Goal: Task Accomplishment & Management: Use online tool/utility

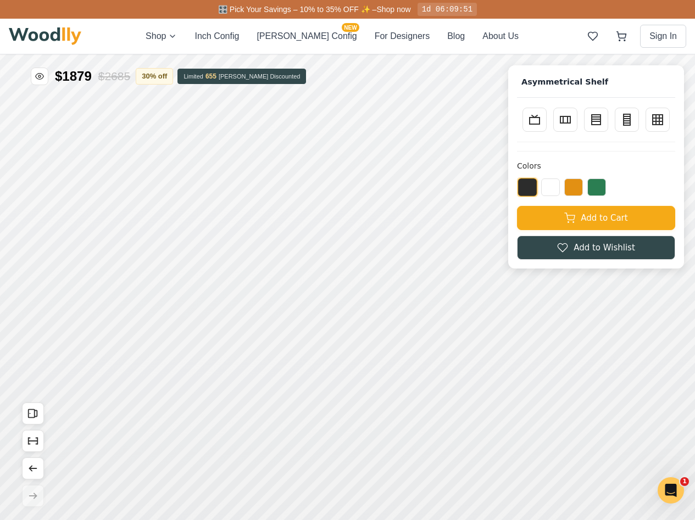
click at [302, 51] on div "Shop Inch Config [PERSON_NAME] Config NEW For Designers Blog About Us Sign In" at bounding box center [347, 36] width 677 height 35
click at [306, 38] on button "[PERSON_NAME] Config NEW" at bounding box center [307, 36] width 100 height 13
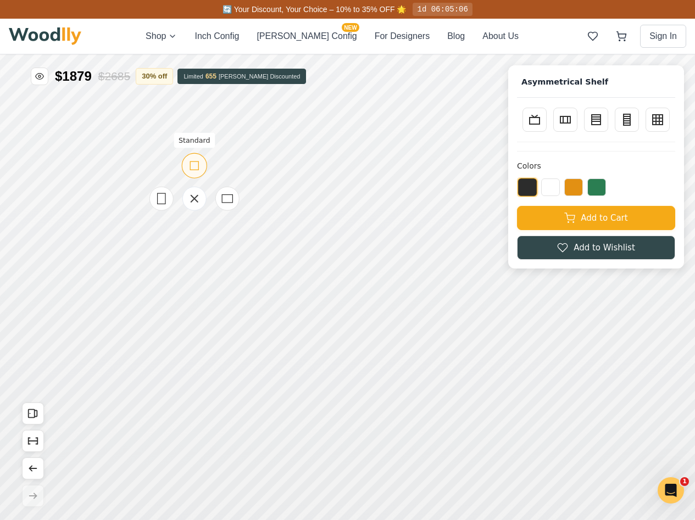
click at [195, 170] on icon at bounding box center [194, 166] width 14 height 14
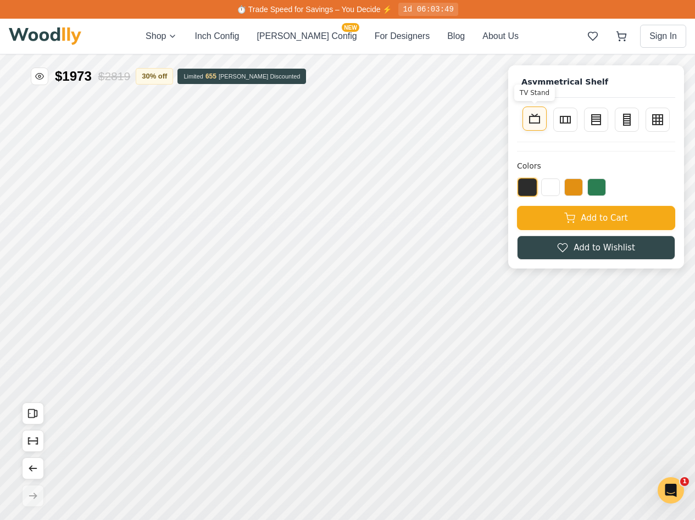
click at [541, 122] on icon at bounding box center [534, 118] width 13 height 13
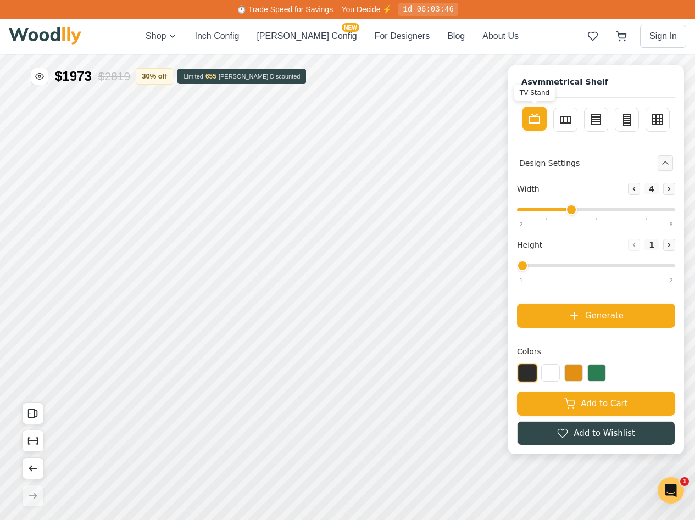
click at [539, 122] on rect at bounding box center [535, 119] width 10 height 7
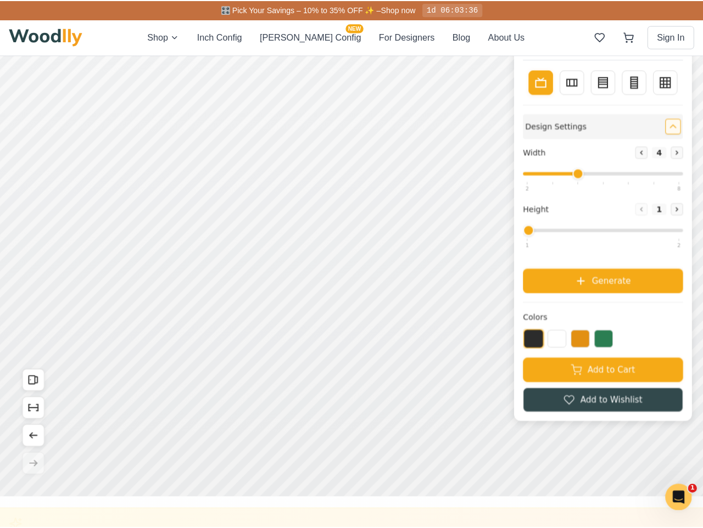
scroll to position [7, 0]
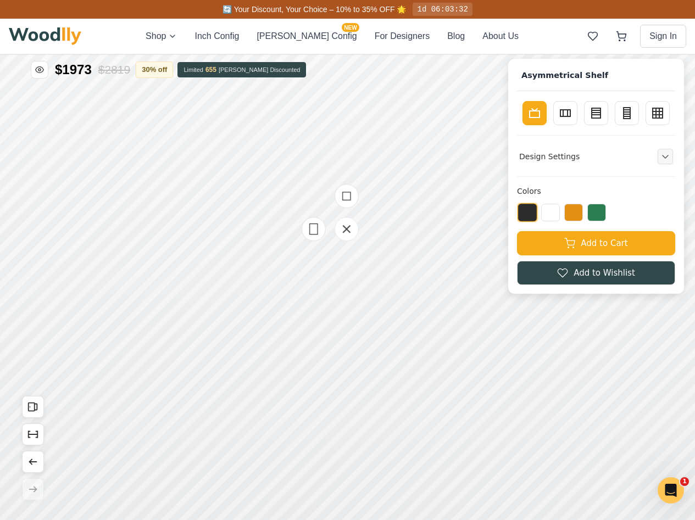
click at [292, 280] on div at bounding box center [347, 229] width 110 height 110
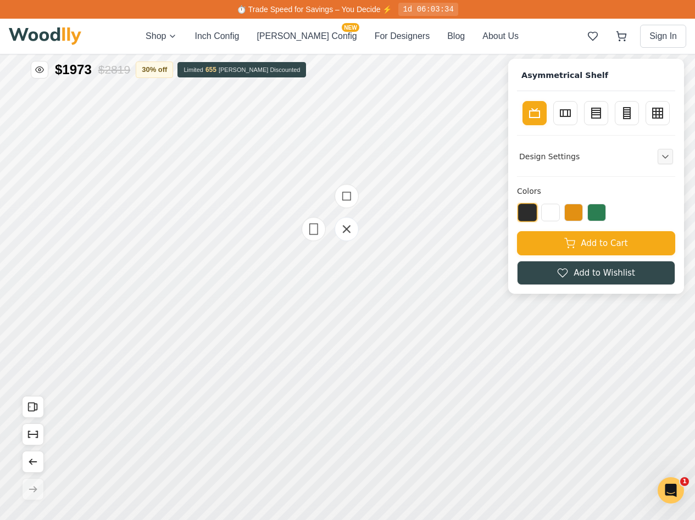
click at [292, 281] on div at bounding box center [347, 229] width 110 height 110
click at [316, 222] on icon at bounding box center [314, 229] width 14 height 14
click at [343, 166] on icon at bounding box center [344, 165] width 7 height 7
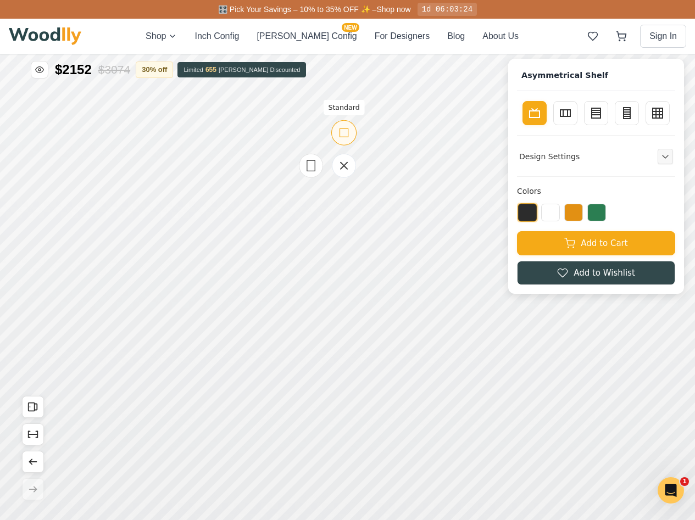
click at [341, 135] on icon at bounding box center [344, 133] width 14 height 14
click at [330, 180] on icon at bounding box center [327, 182] width 14 height 14
click at [325, 149] on icon at bounding box center [327, 149] width 14 height 14
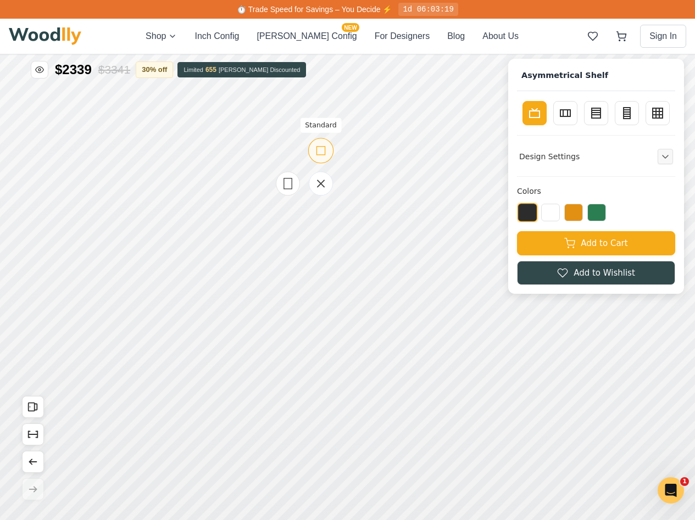
click at [320, 153] on icon at bounding box center [321, 151] width 14 height 14
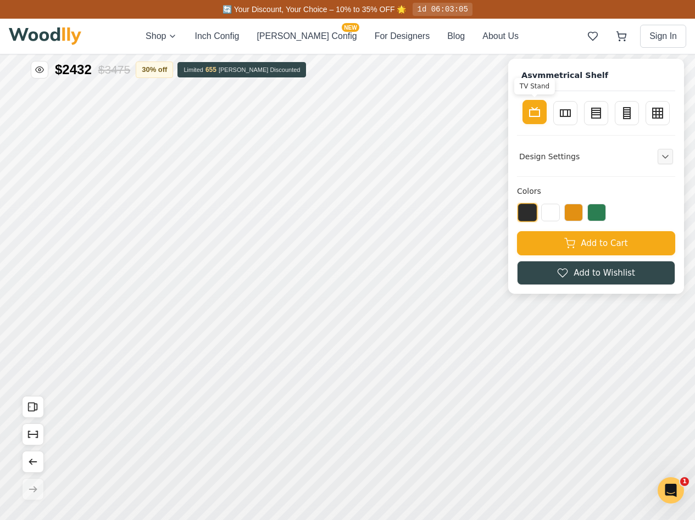
click at [541, 118] on icon at bounding box center [534, 111] width 13 height 13
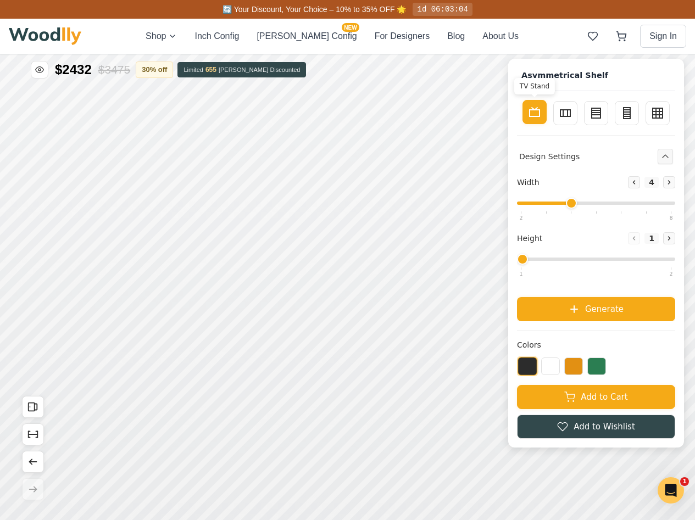
click at [541, 118] on icon at bounding box center [534, 111] width 13 height 13
click at [541, 117] on icon at bounding box center [534, 111] width 13 height 13
click at [668, 155] on icon "Collapse controls" at bounding box center [664, 156] width 5 height 3
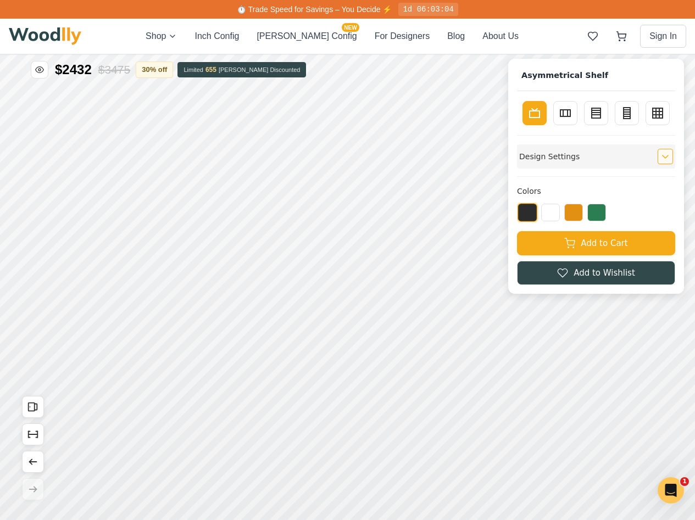
click at [669, 155] on icon "Expand controls" at bounding box center [665, 157] width 8 height 8
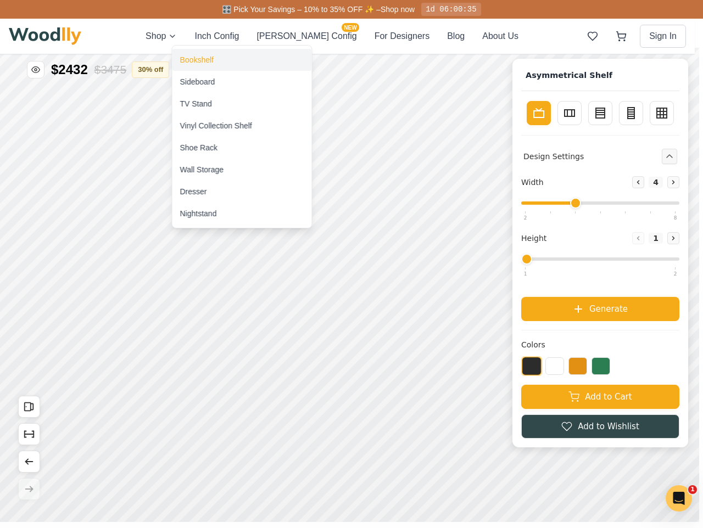
click at [223, 53] on div "Bookshelf" at bounding box center [242, 60] width 140 height 22
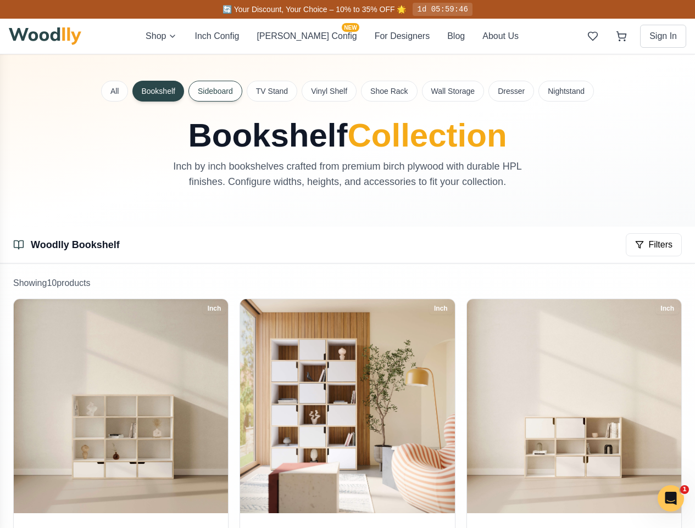
click at [228, 95] on button "Sideboard" at bounding box center [215, 91] width 54 height 21
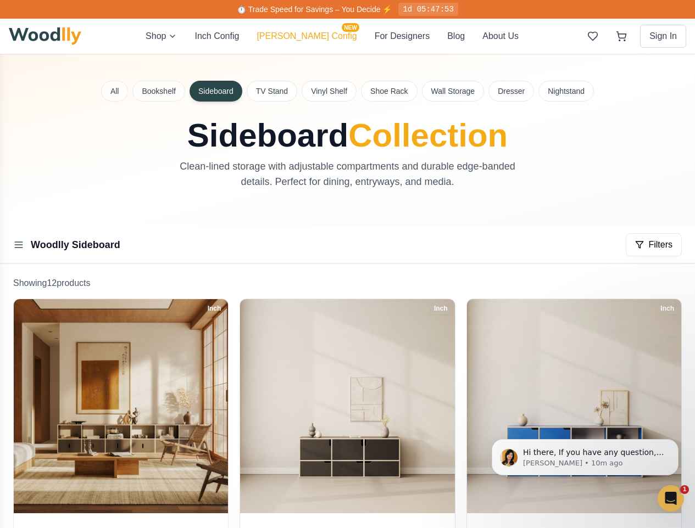
click at [300, 33] on button "[PERSON_NAME] Config NEW" at bounding box center [307, 36] width 100 height 13
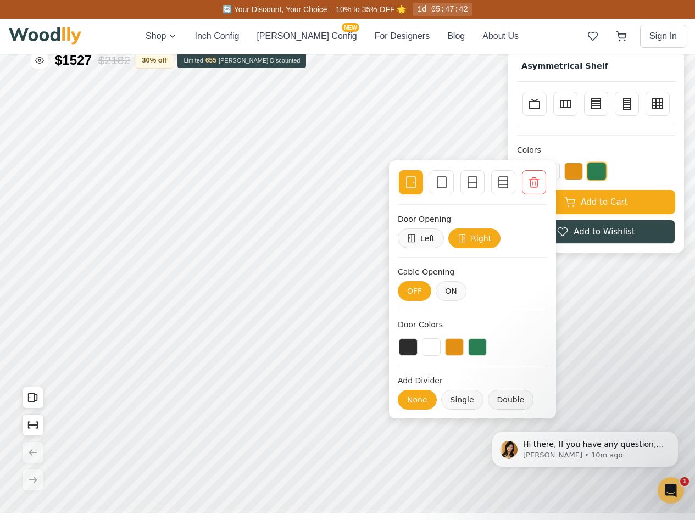
scroll to position [17, 0]
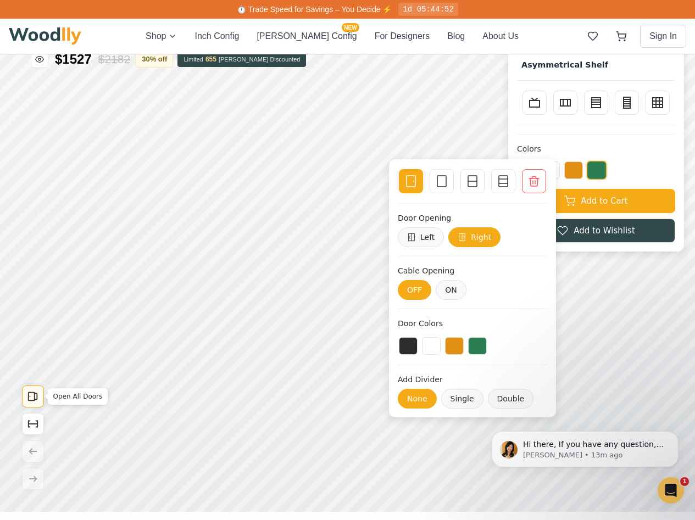
click at [34, 395] on rect "Open All Doors" at bounding box center [32, 397] width 6 height 8
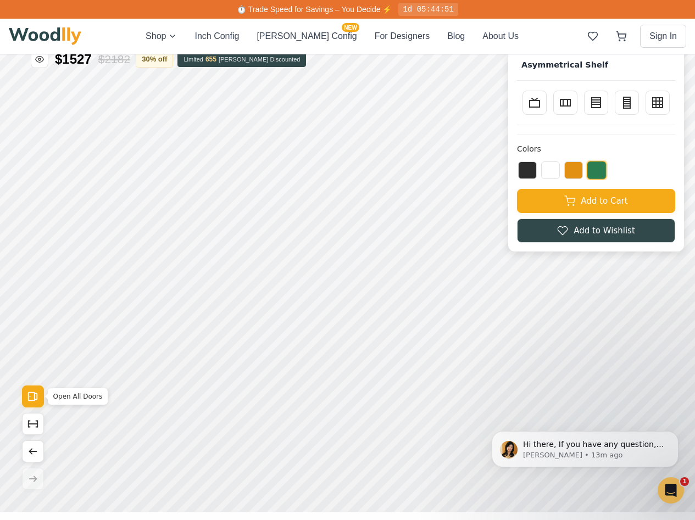
click at [34, 395] on rect "Open All Doors" at bounding box center [32, 397] width 6 height 8
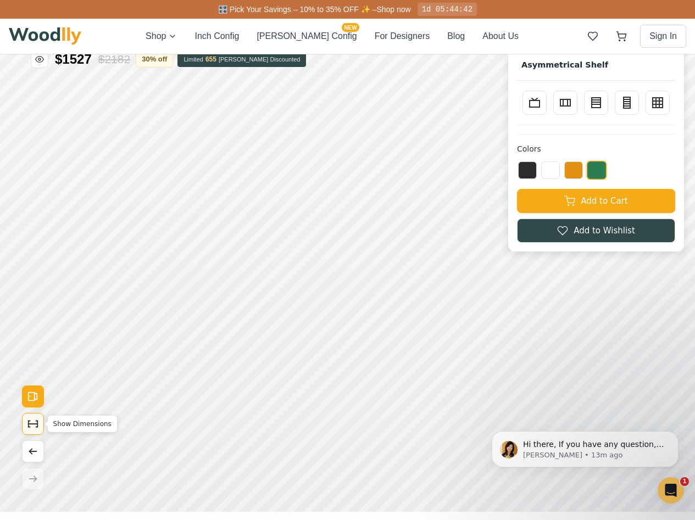
click at [36, 424] on icon "Show Dimensions" at bounding box center [33, 424] width 9 height 0
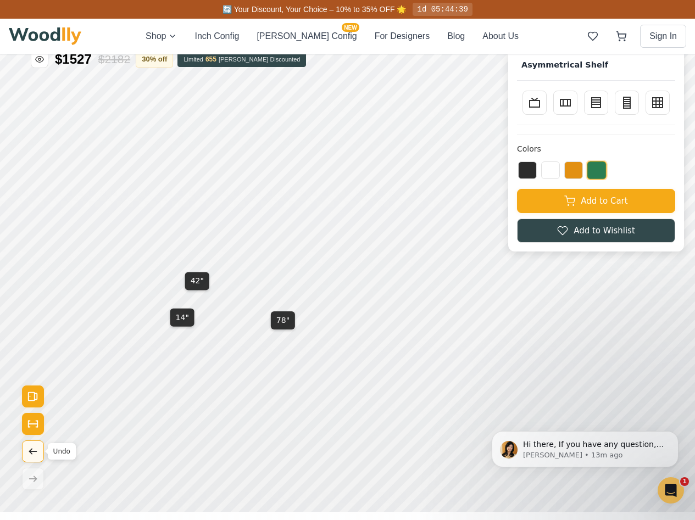
click at [36, 450] on icon "Undo" at bounding box center [33, 451] width 12 height 12
click at [37, 476] on icon "Redo" at bounding box center [33, 479] width 12 height 12
click at [31, 447] on icon "Undo" at bounding box center [33, 451] width 12 height 12
click at [35, 450] on div "Open All Doors Show Dimensions Undo Redo" at bounding box center [33, 438] width 22 height 104
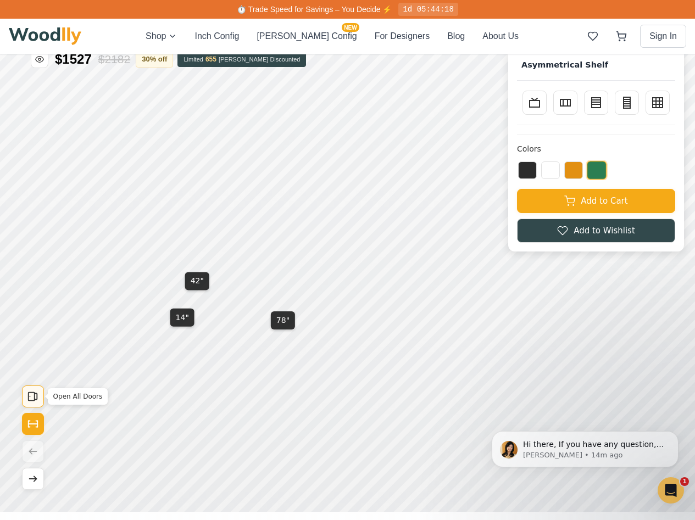
click at [42, 402] on button "Open All Doors" at bounding box center [33, 397] width 22 height 22
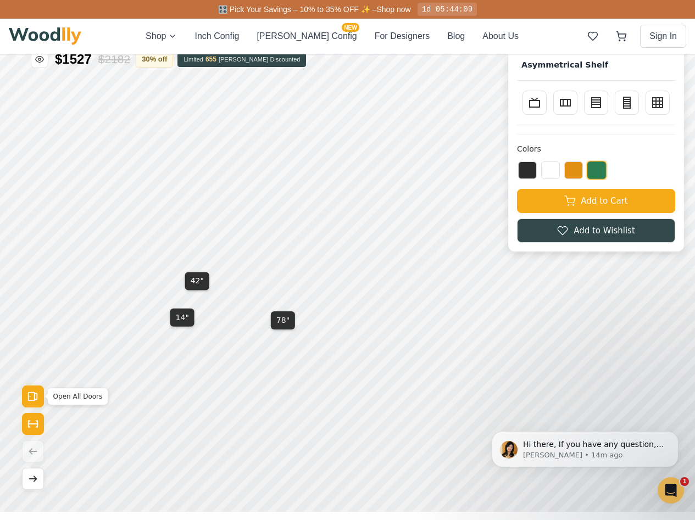
click at [42, 403] on button "Open All Doors" at bounding box center [33, 397] width 22 height 22
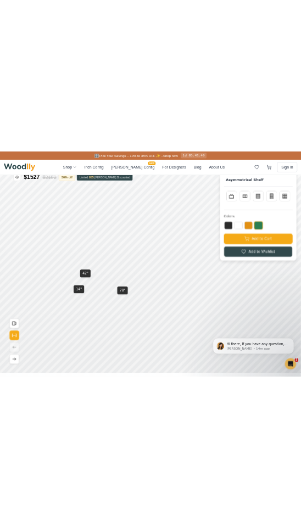
scroll to position [0, 0]
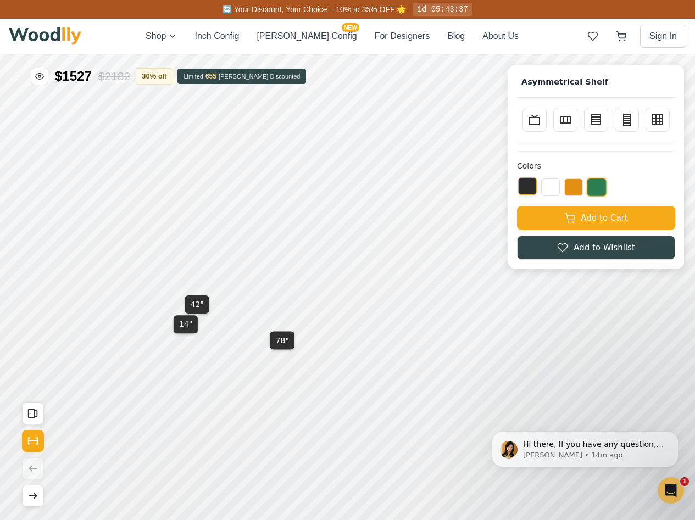
click at [300, 185] on button at bounding box center [527, 186] width 19 height 18
click at [300, 185] on button at bounding box center [550, 186] width 19 height 18
click at [300, 186] on button at bounding box center [573, 186] width 19 height 18
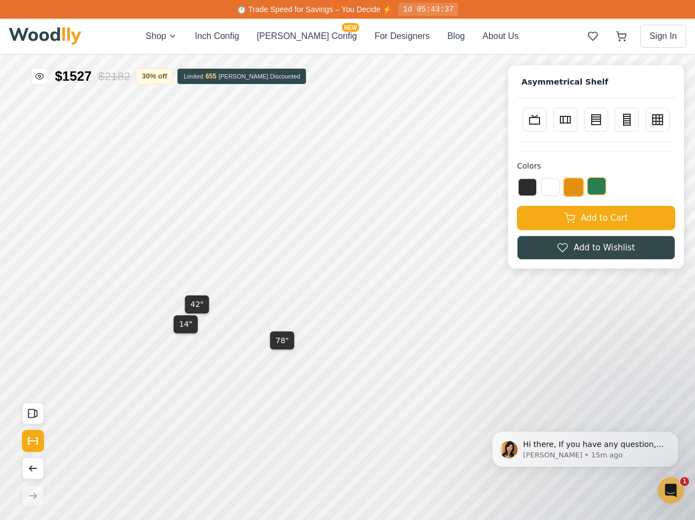
click at [300, 185] on button at bounding box center [596, 186] width 19 height 18
click at [300, 187] on button at bounding box center [527, 186] width 19 height 18
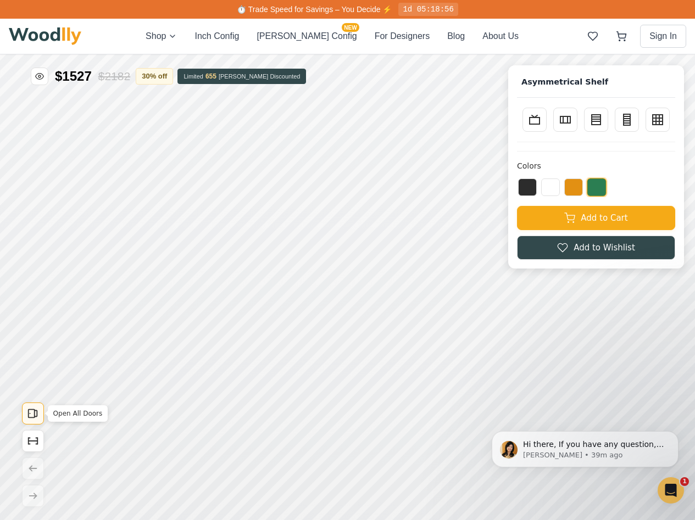
click at [242, 252] on icon "Open All Doors" at bounding box center [238, 255] width 12 height 12
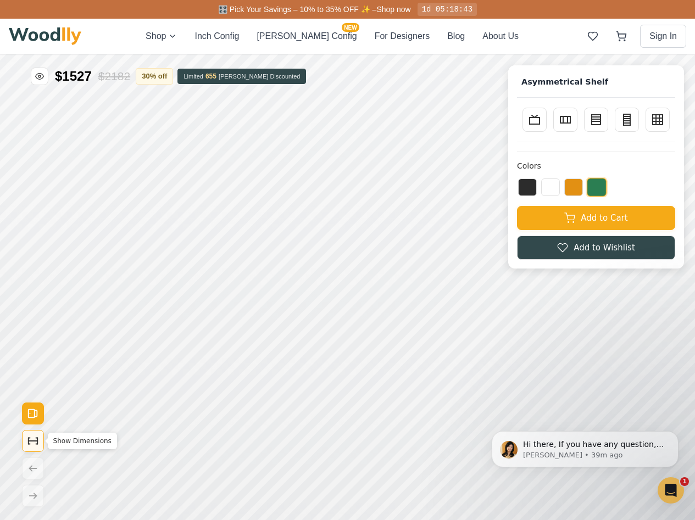
click at [300, 258] on icon "Show Dimensions" at bounding box center [411, 259] width 12 height 12
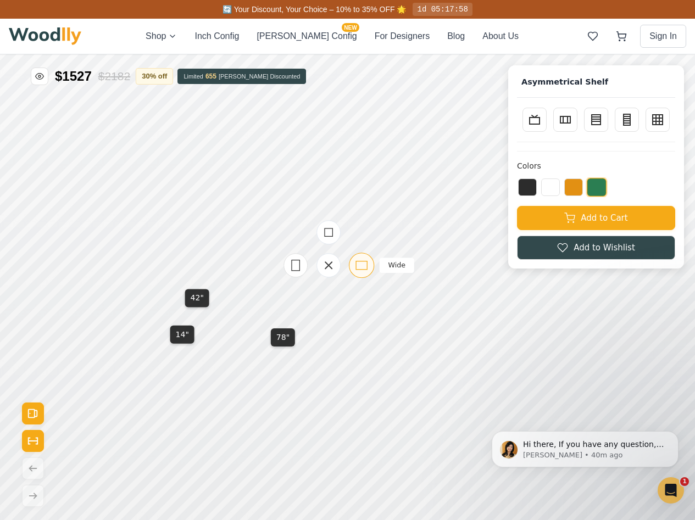
click at [300, 80] on icon at bounding box center [697, 83] width 14 height 14
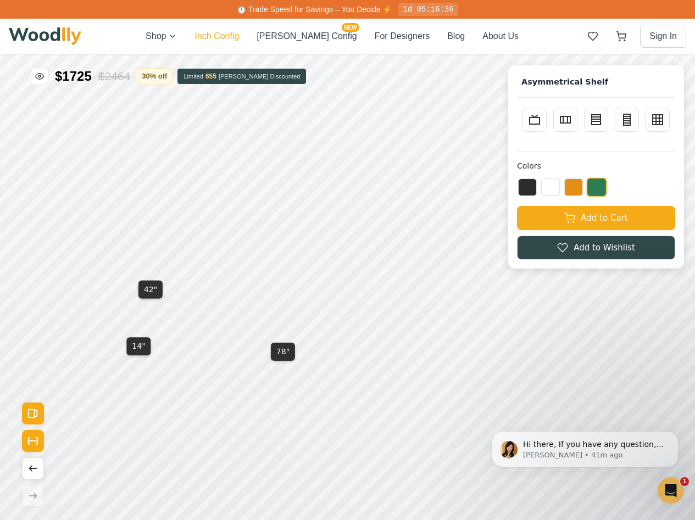
click at [228, 31] on button "Inch Config" at bounding box center [216, 36] width 44 height 13
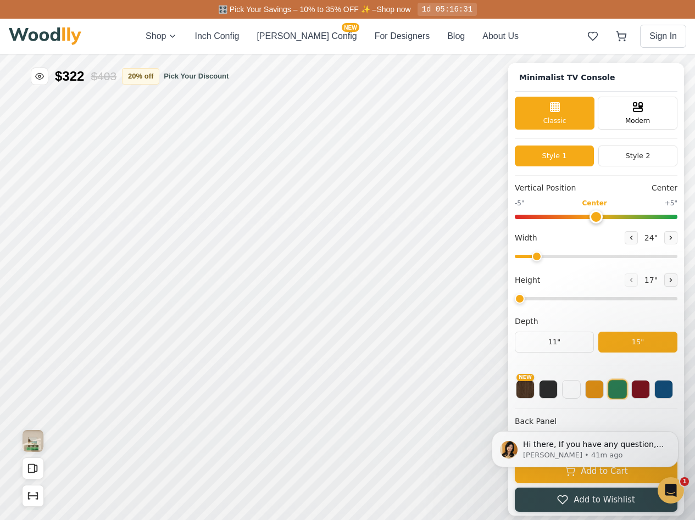
type input "63"
type input "2"
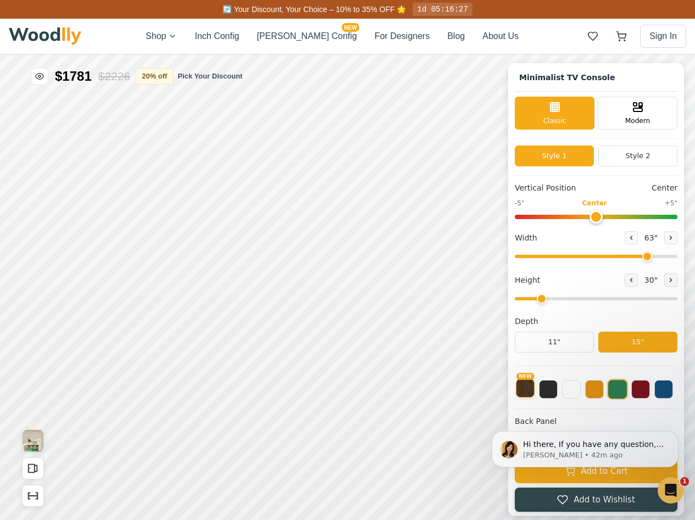
click at [300, 326] on button "NEW" at bounding box center [581, 321] width 19 height 19
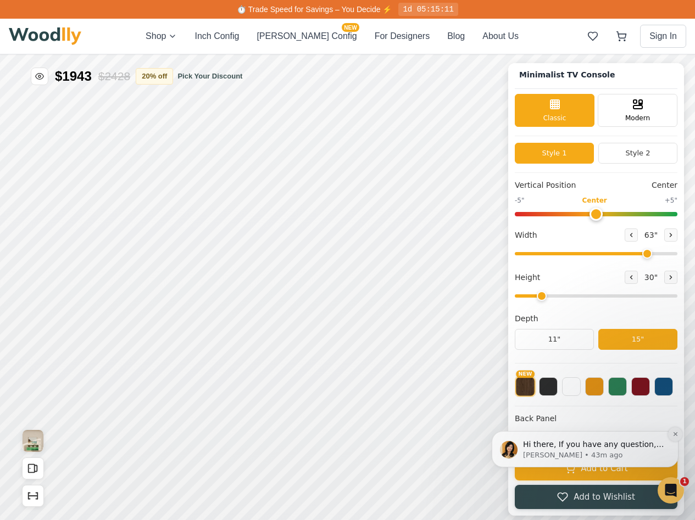
click at [300, 436] on icon "Dismiss notification" at bounding box center [675, 434] width 6 height 6
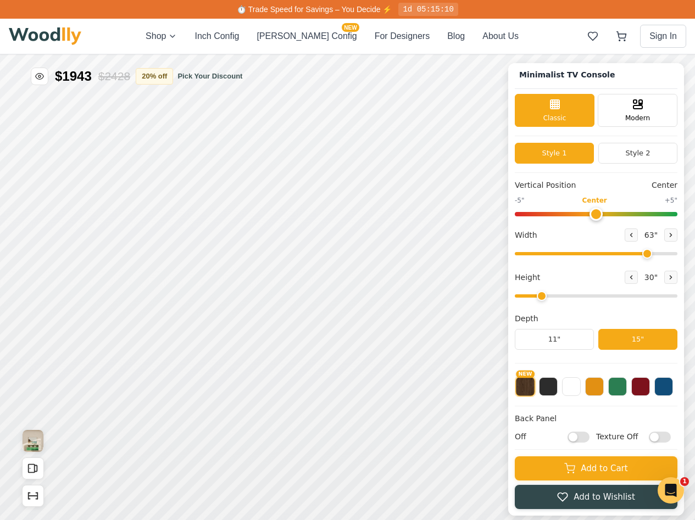
checkbox input "false"
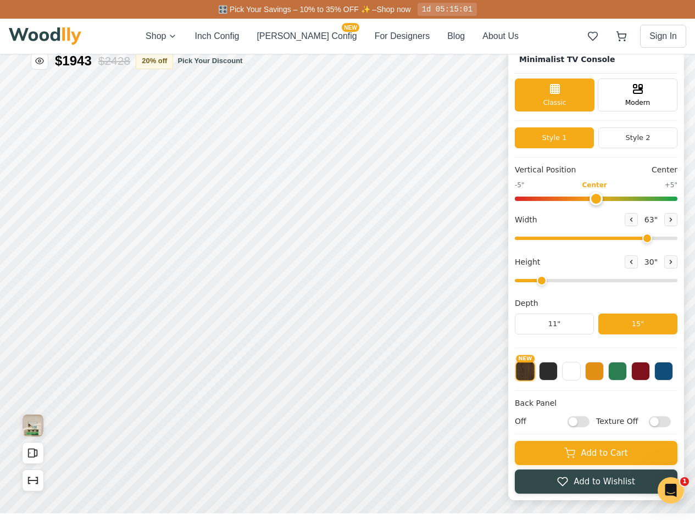
scroll to position [0, 0]
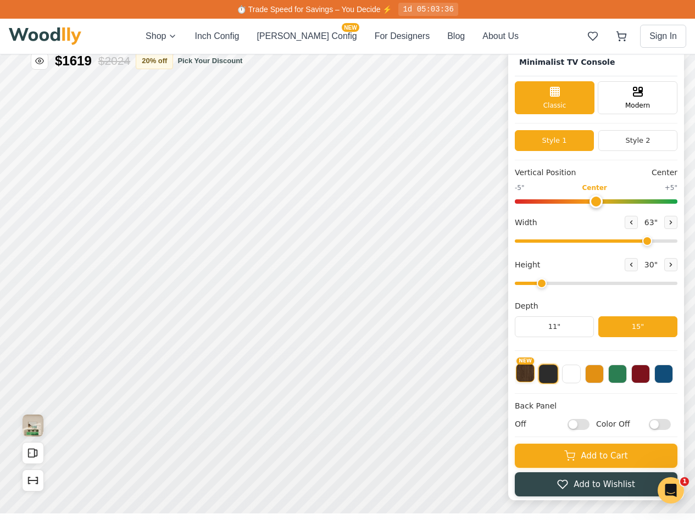
click at [300, 360] on div "NEW" at bounding box center [596, 370] width 163 height 27
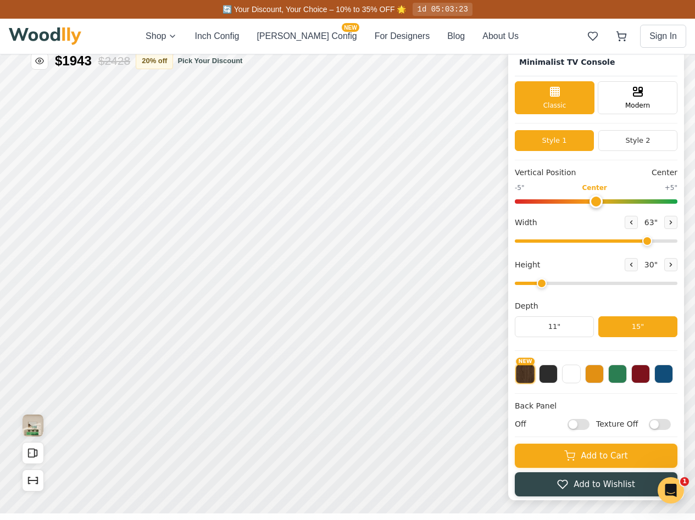
checkbox input "false"
checkbox input "true"
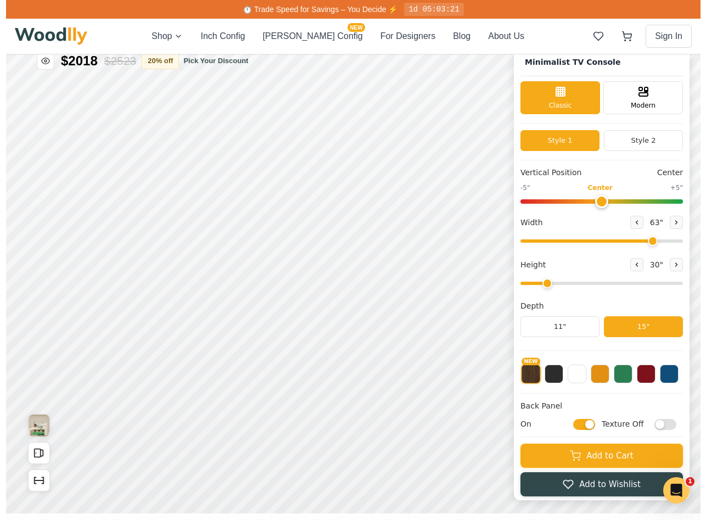
scroll to position [4, 0]
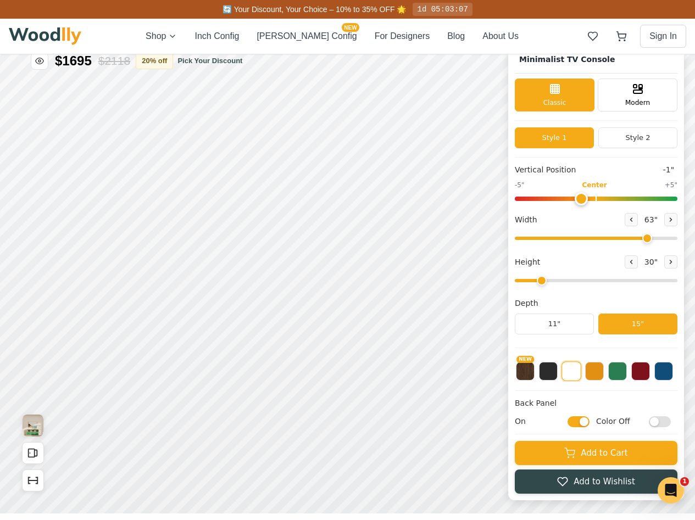
drag, startPoint x: 851, startPoint y: 24, endPoint x: 836, endPoint y: 25, distance: 15.4
drag, startPoint x: 879, startPoint y: 16, endPoint x: 868, endPoint y: 16, distance: 11.5
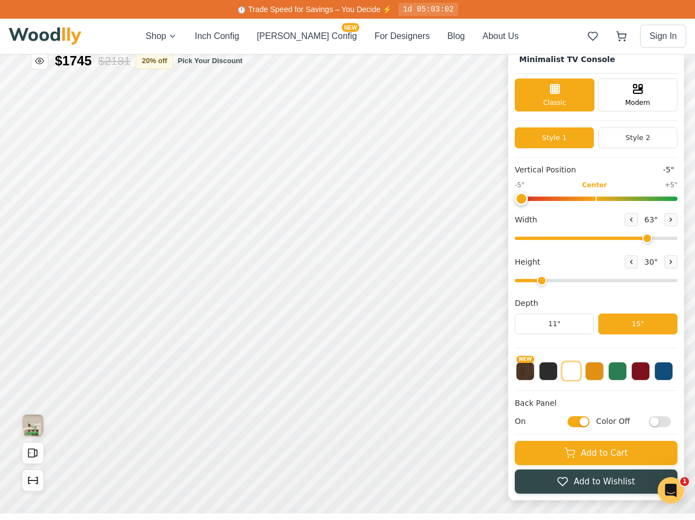
type input "-5"
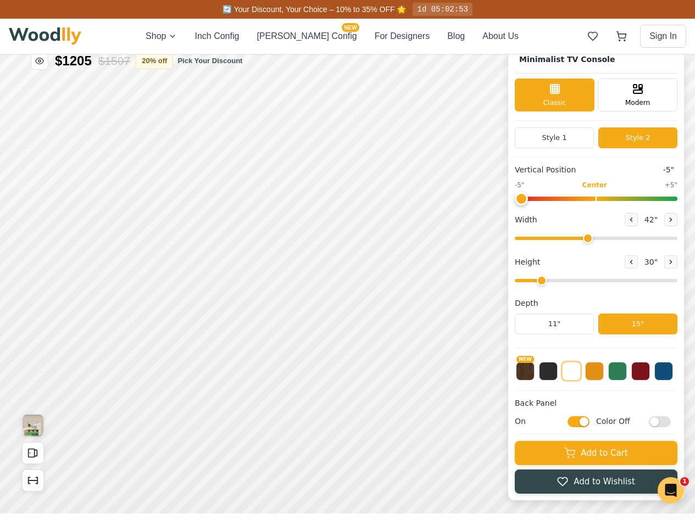
drag, startPoint x: 901, startPoint y: 66, endPoint x: 843, endPoint y: 74, distance: 59.2
type input "42"
drag, startPoint x: 603, startPoint y: 214, endPoint x: 628, endPoint y: 214, distance: 25.8
type input "3"
